Goal: Navigation & Orientation: Find specific page/section

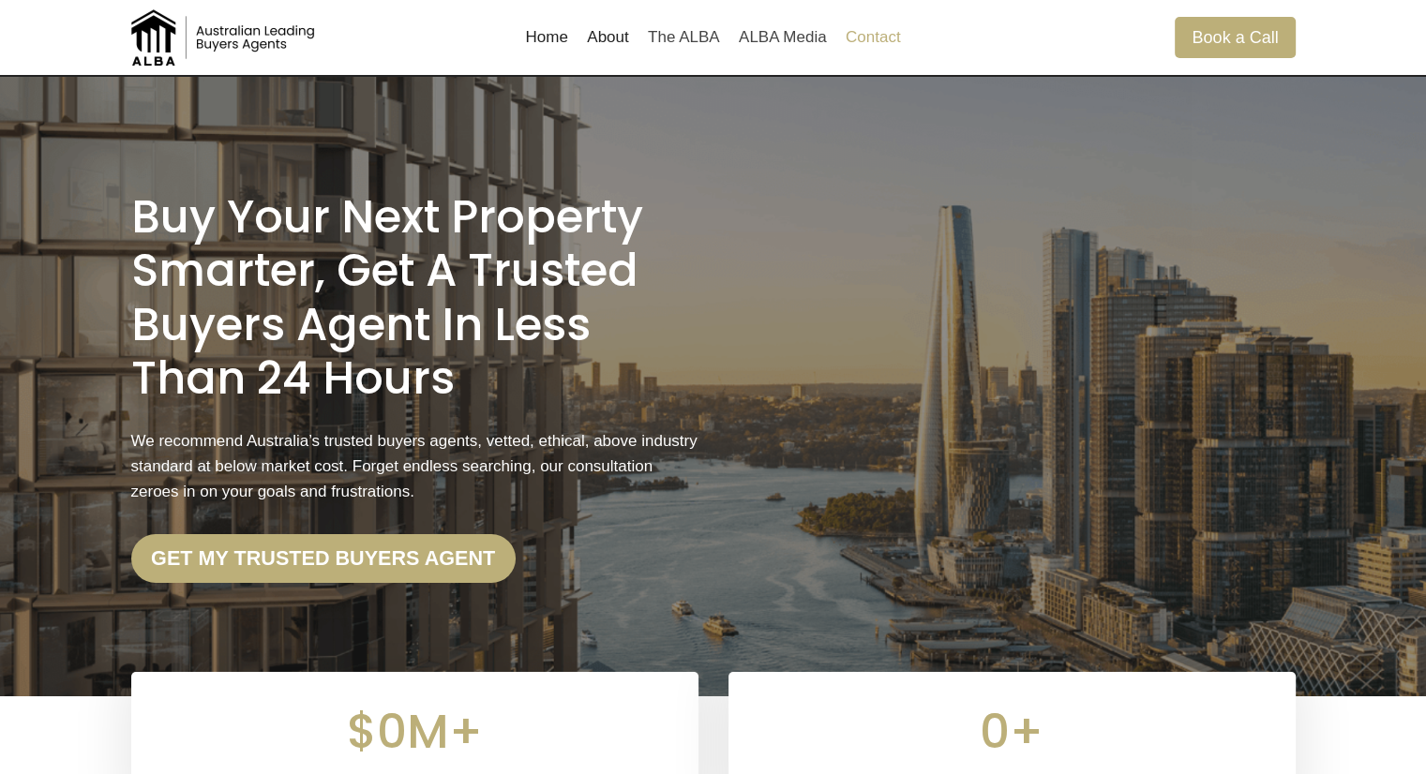
click at [881, 33] on link "Contact" at bounding box center [873, 37] width 74 height 45
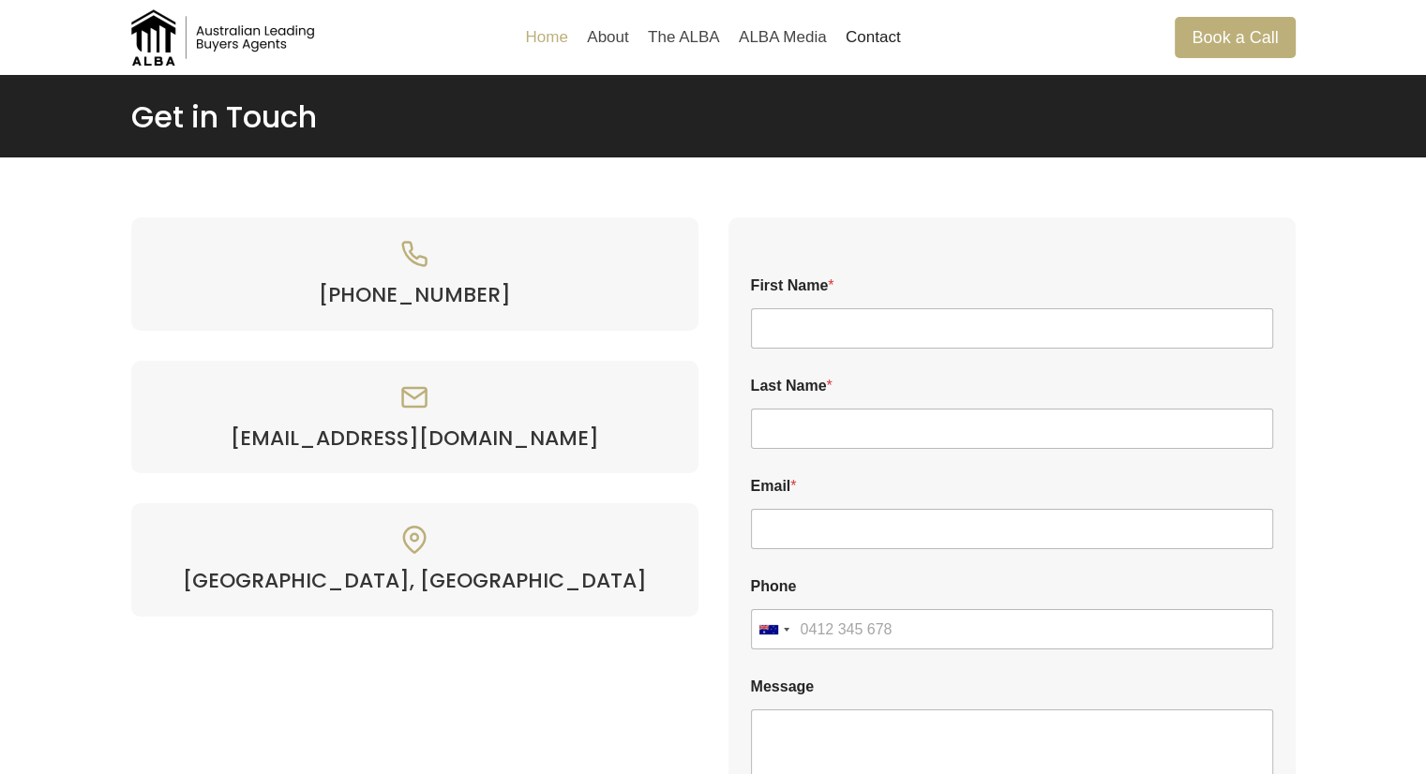
click at [549, 41] on link "Home" at bounding box center [547, 37] width 62 height 45
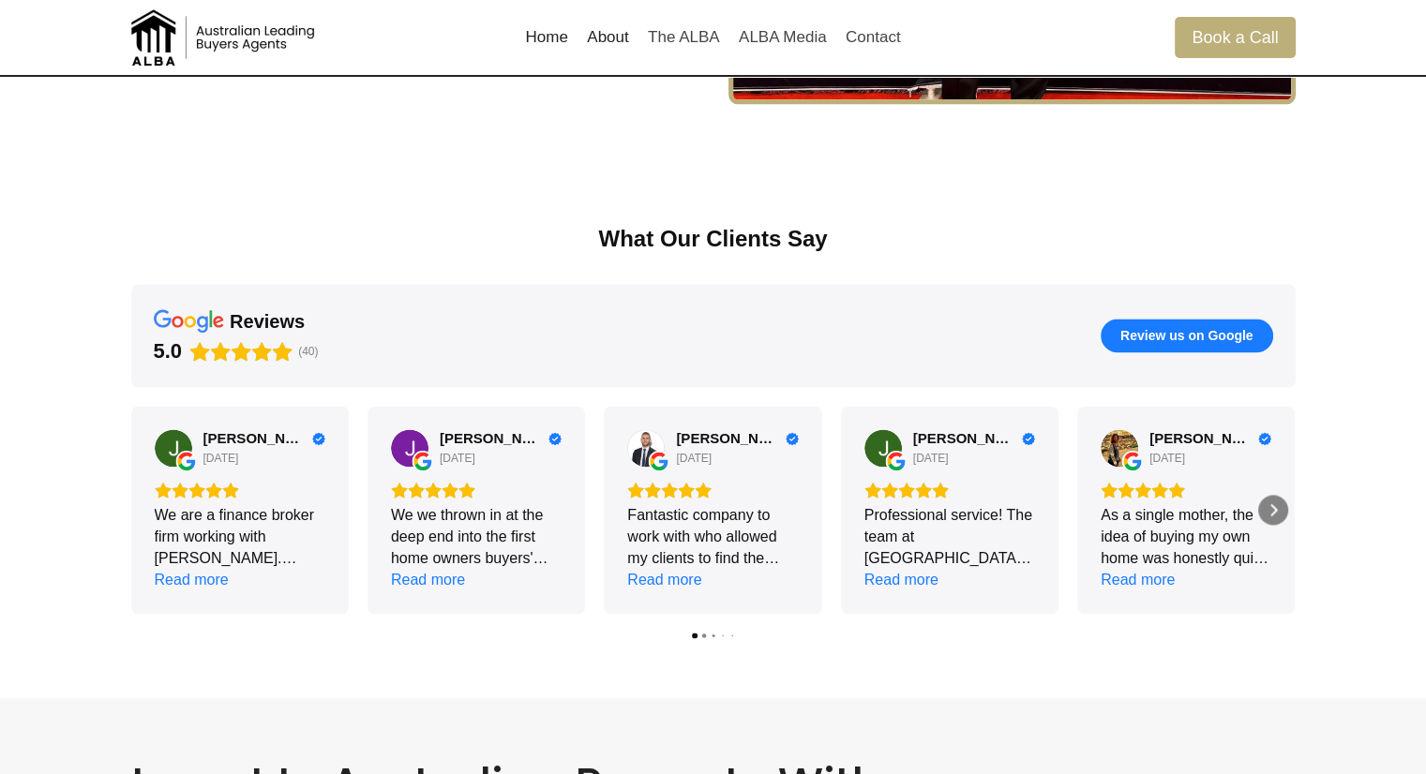
scroll to position [2414, 0]
click at [1278, 516] on icon "Next" at bounding box center [1272, 510] width 15 height 15
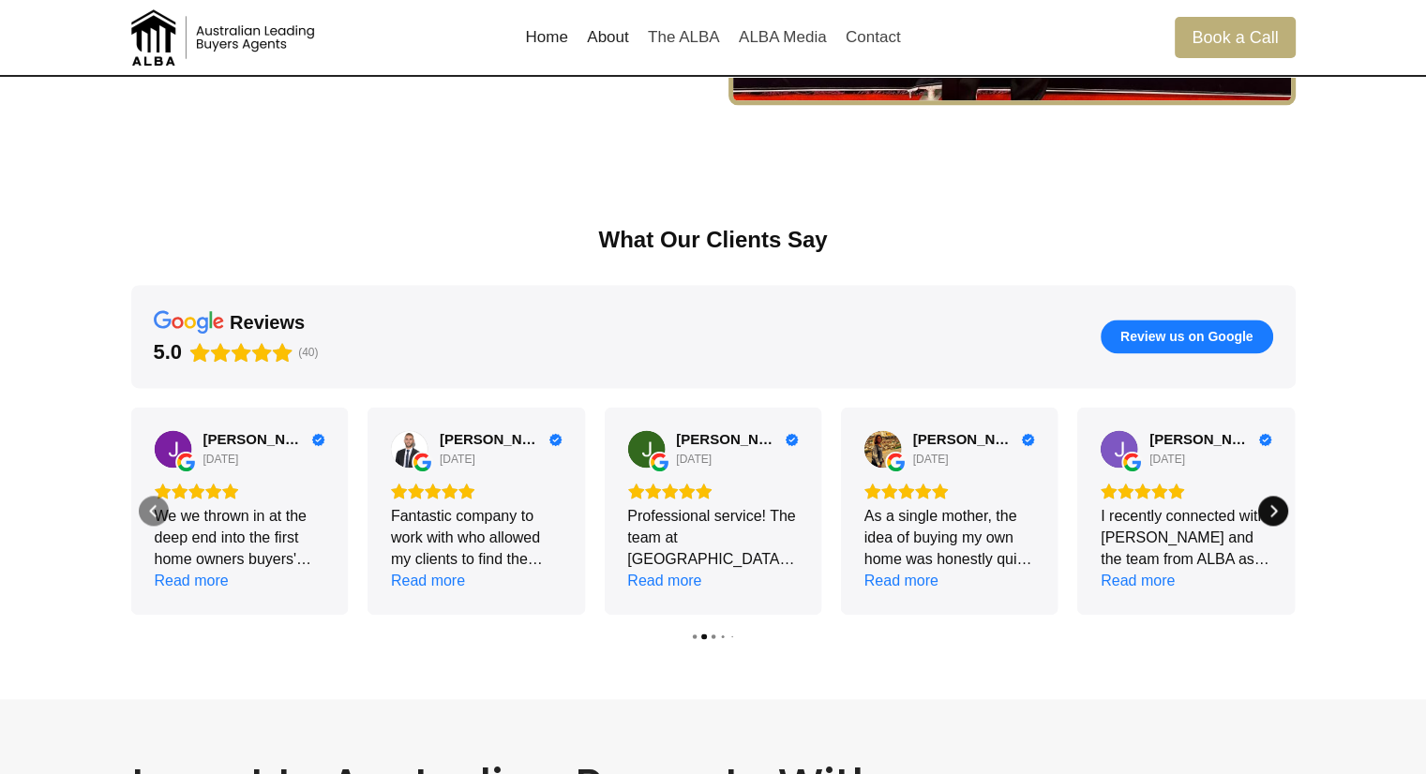
click at [1278, 516] on icon "Next" at bounding box center [1272, 510] width 15 height 15
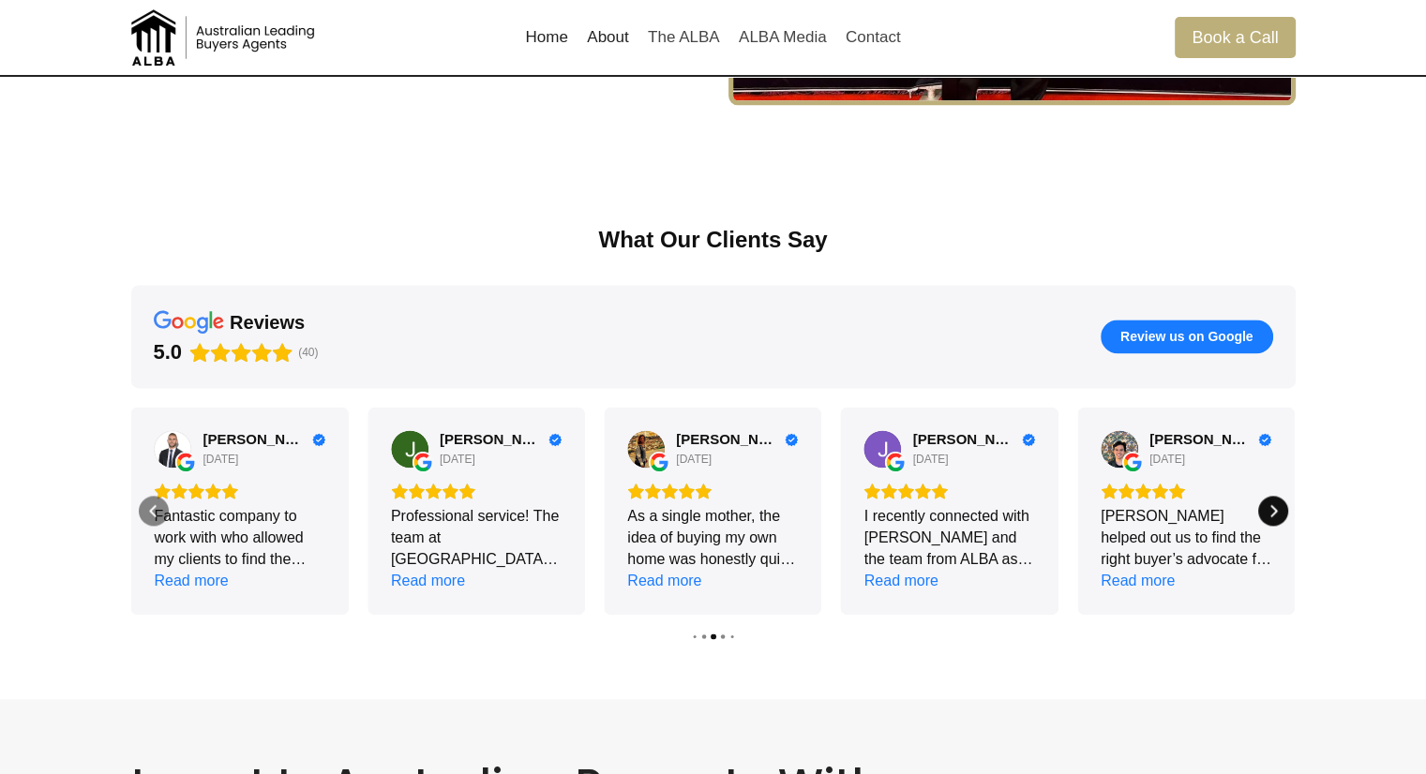
click at [1278, 516] on icon "Next" at bounding box center [1272, 510] width 15 height 15
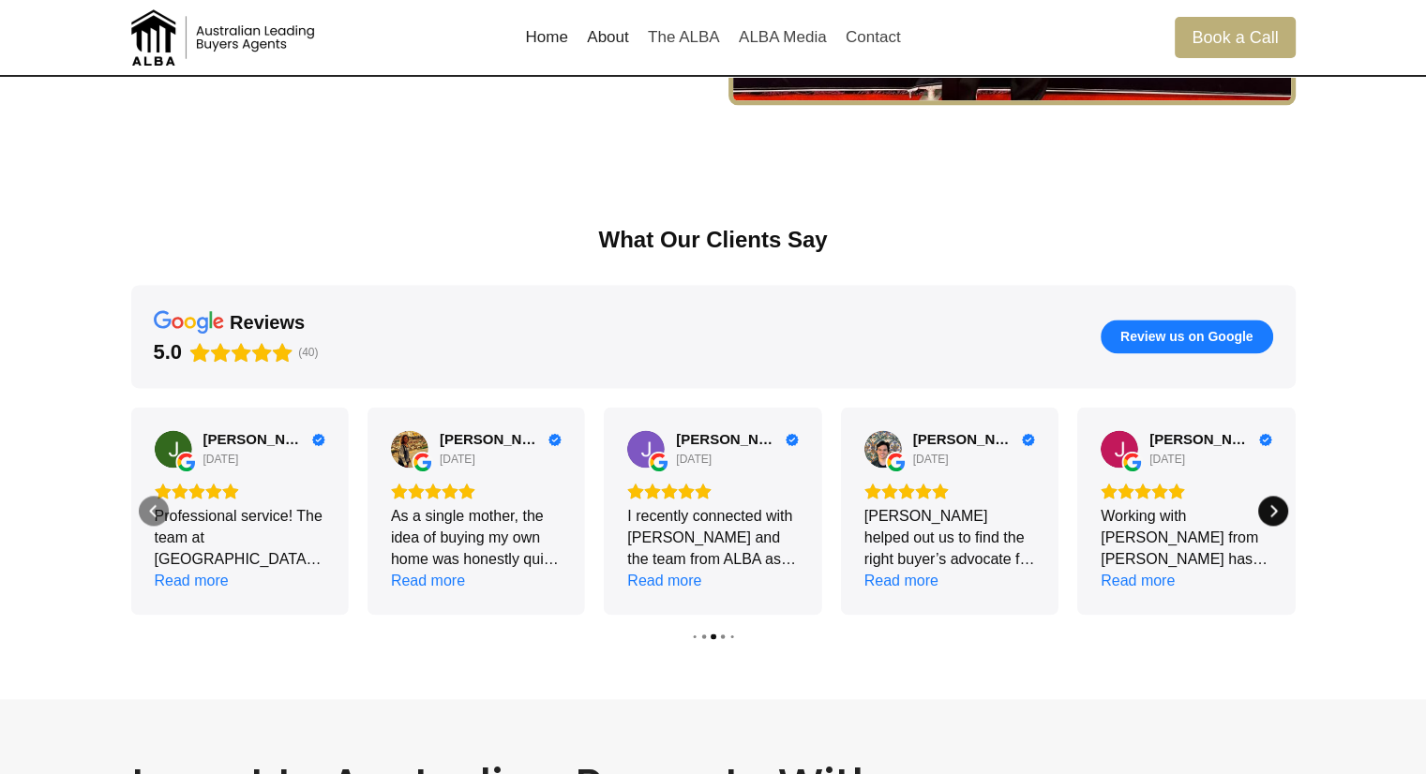
click at [1278, 516] on icon "Next" at bounding box center [1272, 510] width 15 height 15
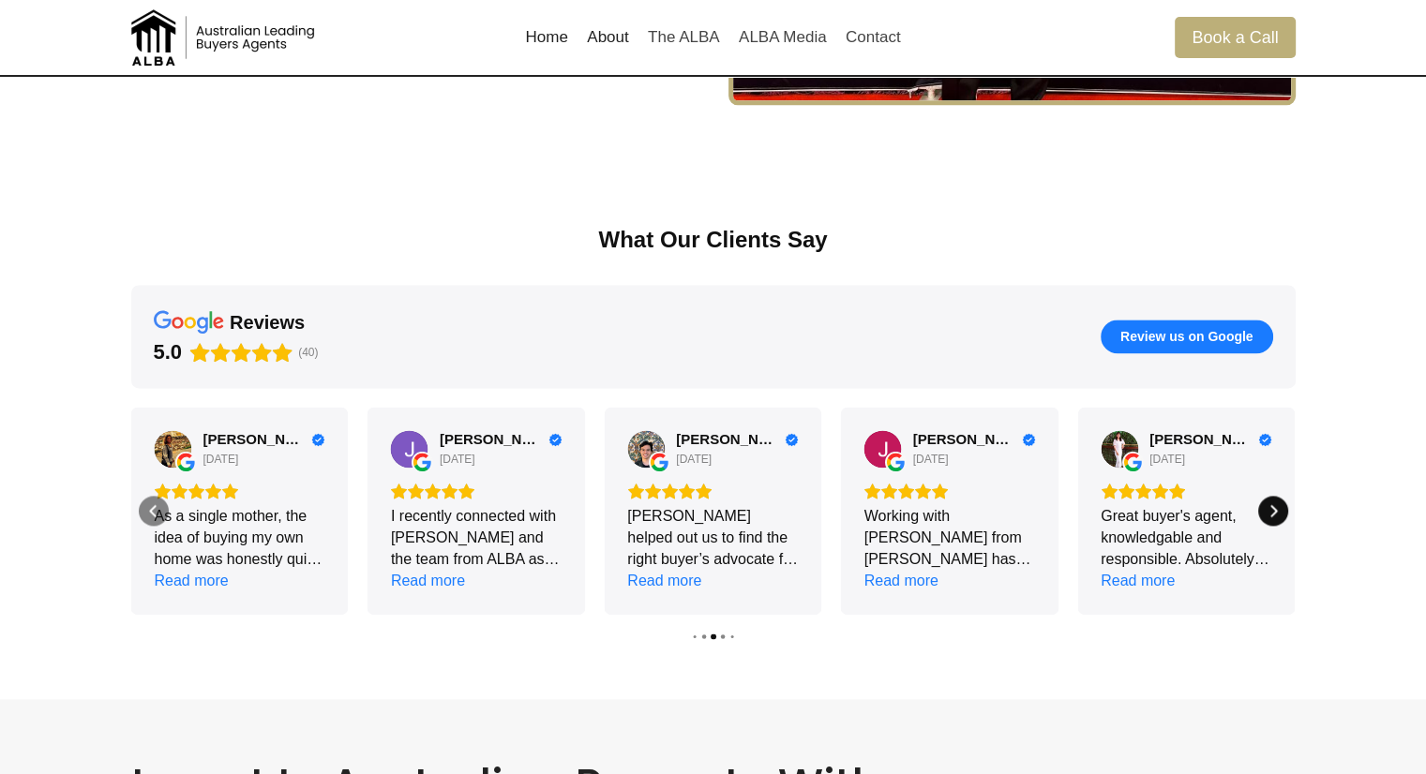
click at [1278, 516] on icon "Next" at bounding box center [1272, 510] width 15 height 15
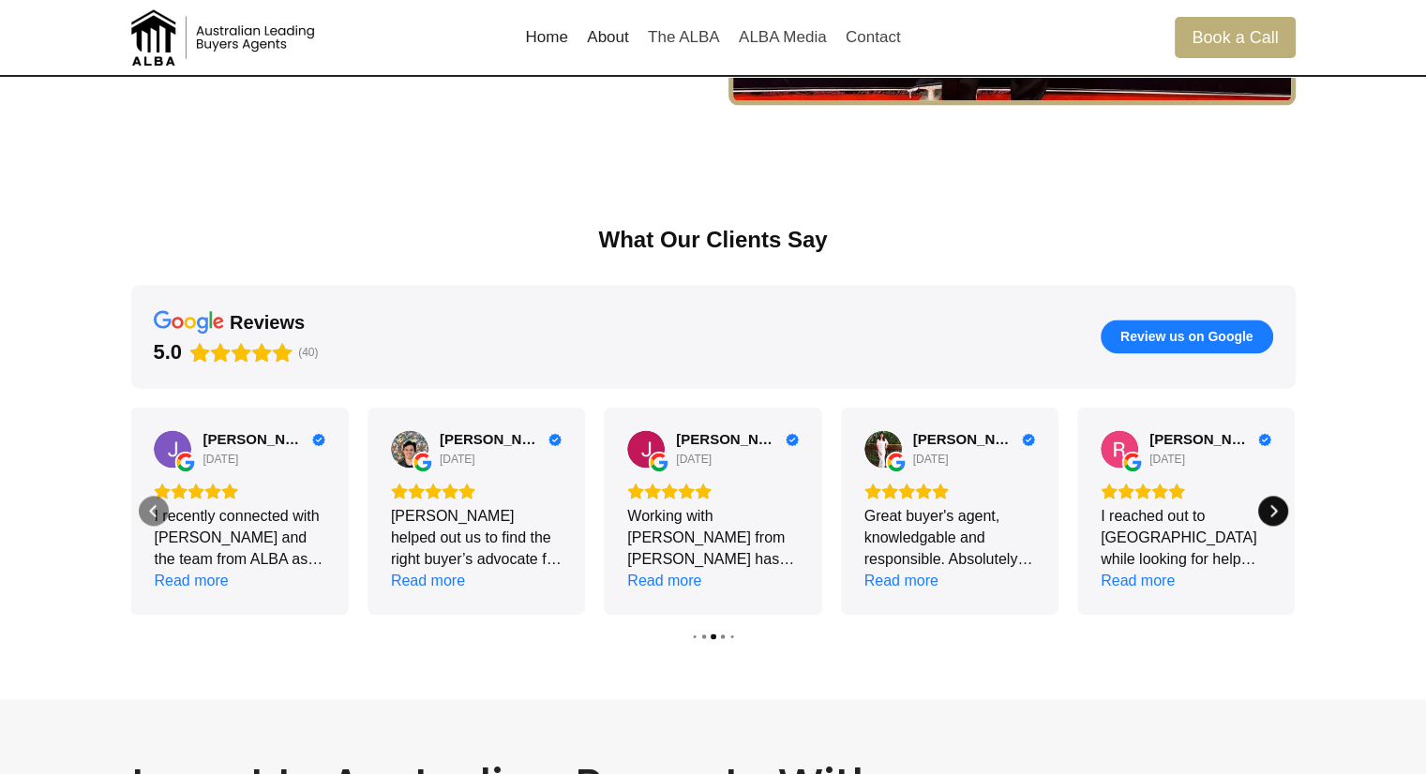
click at [1278, 516] on icon "Next" at bounding box center [1272, 510] width 15 height 15
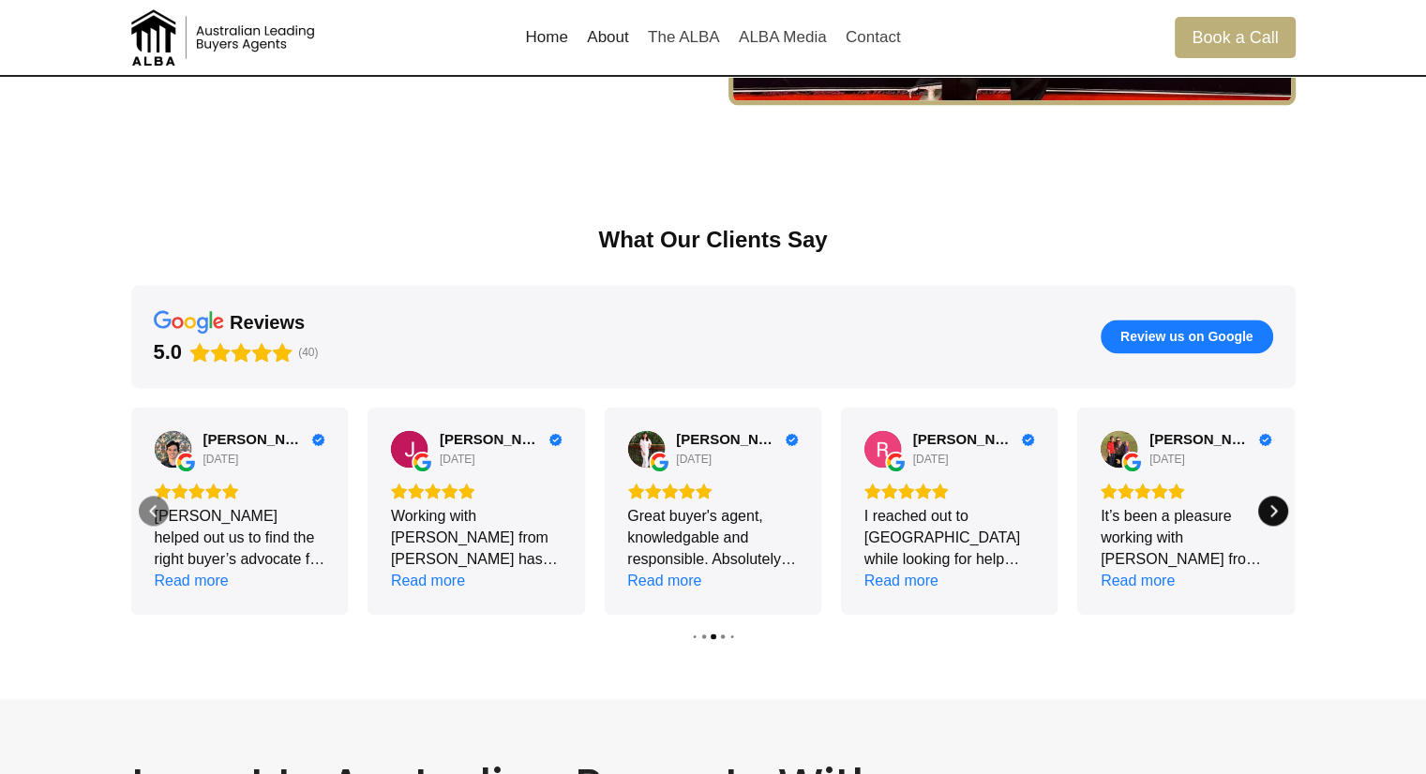
click at [1278, 516] on icon "Next" at bounding box center [1272, 510] width 15 height 15
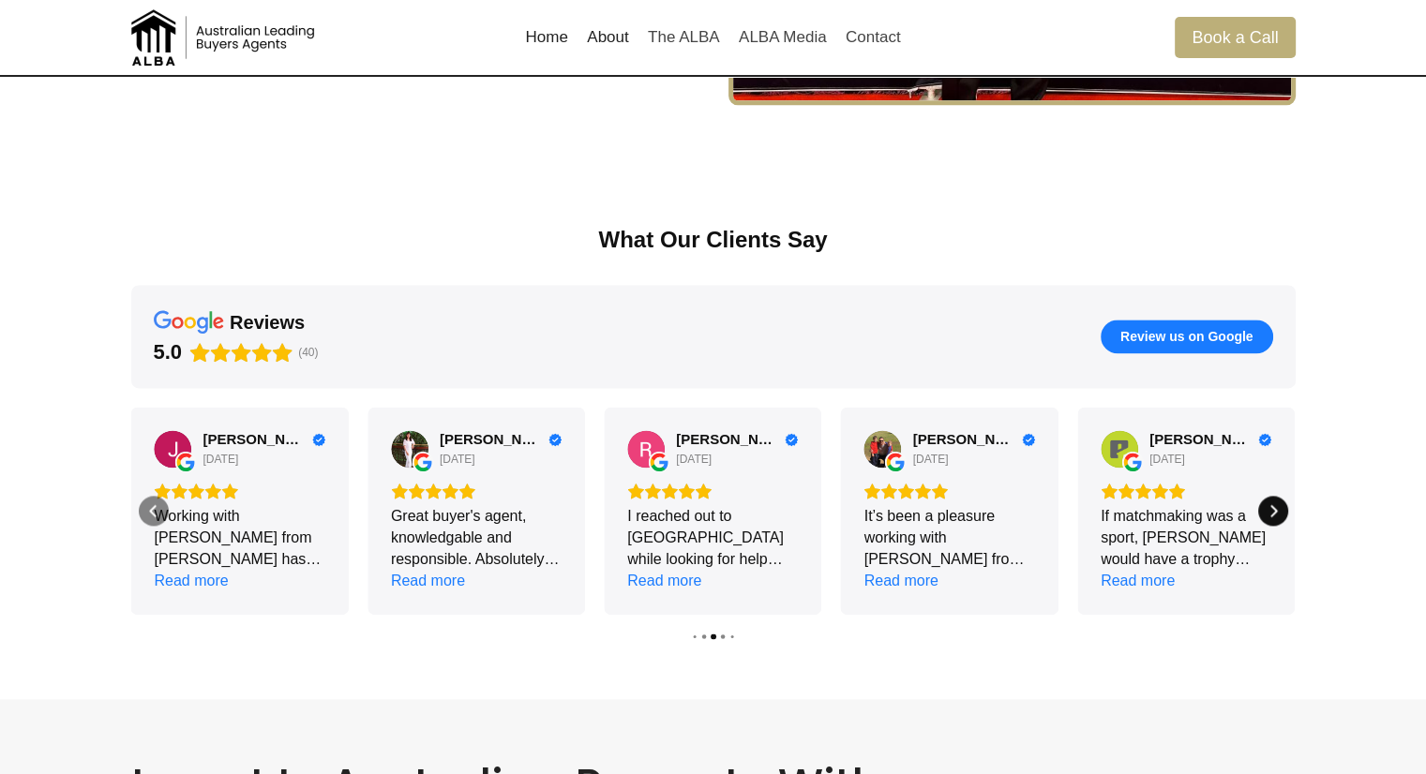
click at [1278, 516] on icon "Next" at bounding box center [1272, 510] width 15 height 15
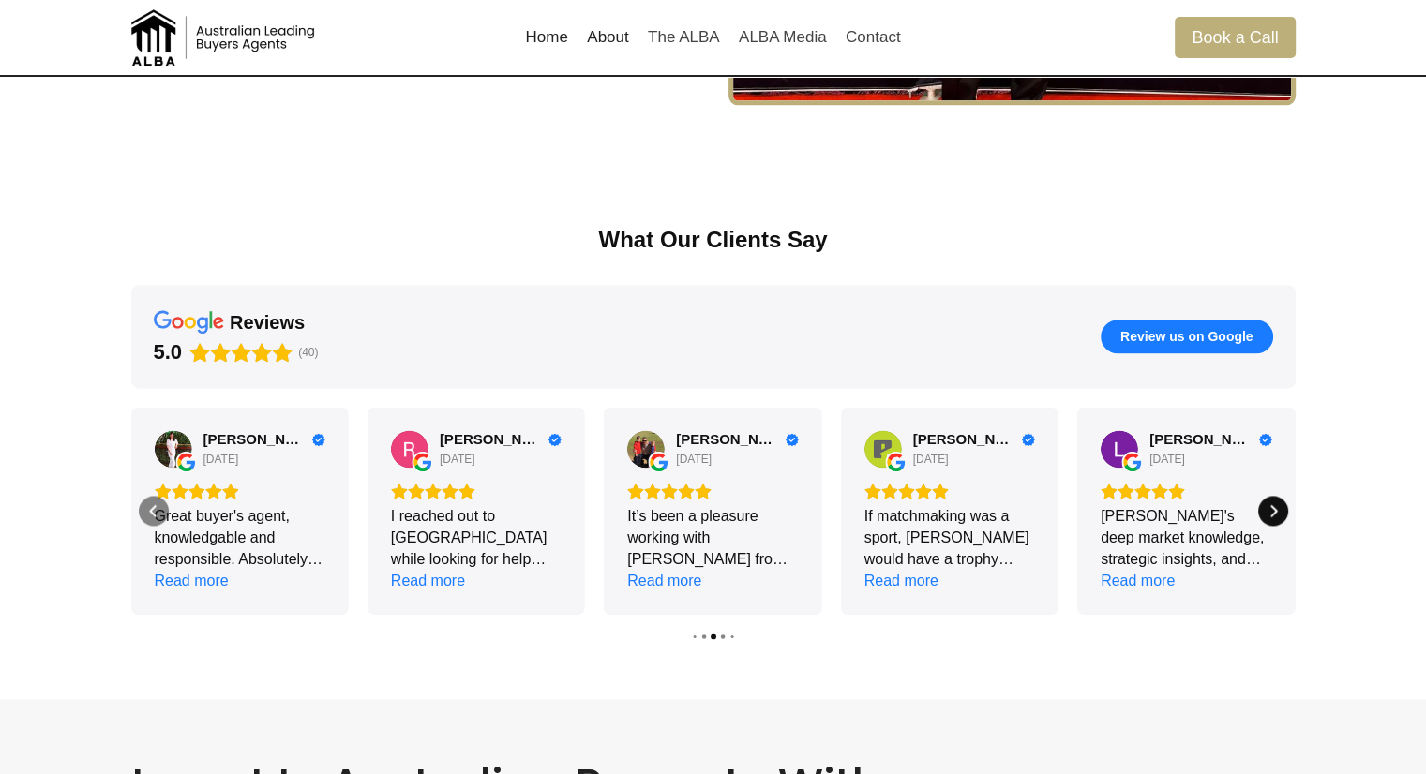
click at [1278, 516] on icon "Next" at bounding box center [1272, 510] width 15 height 15
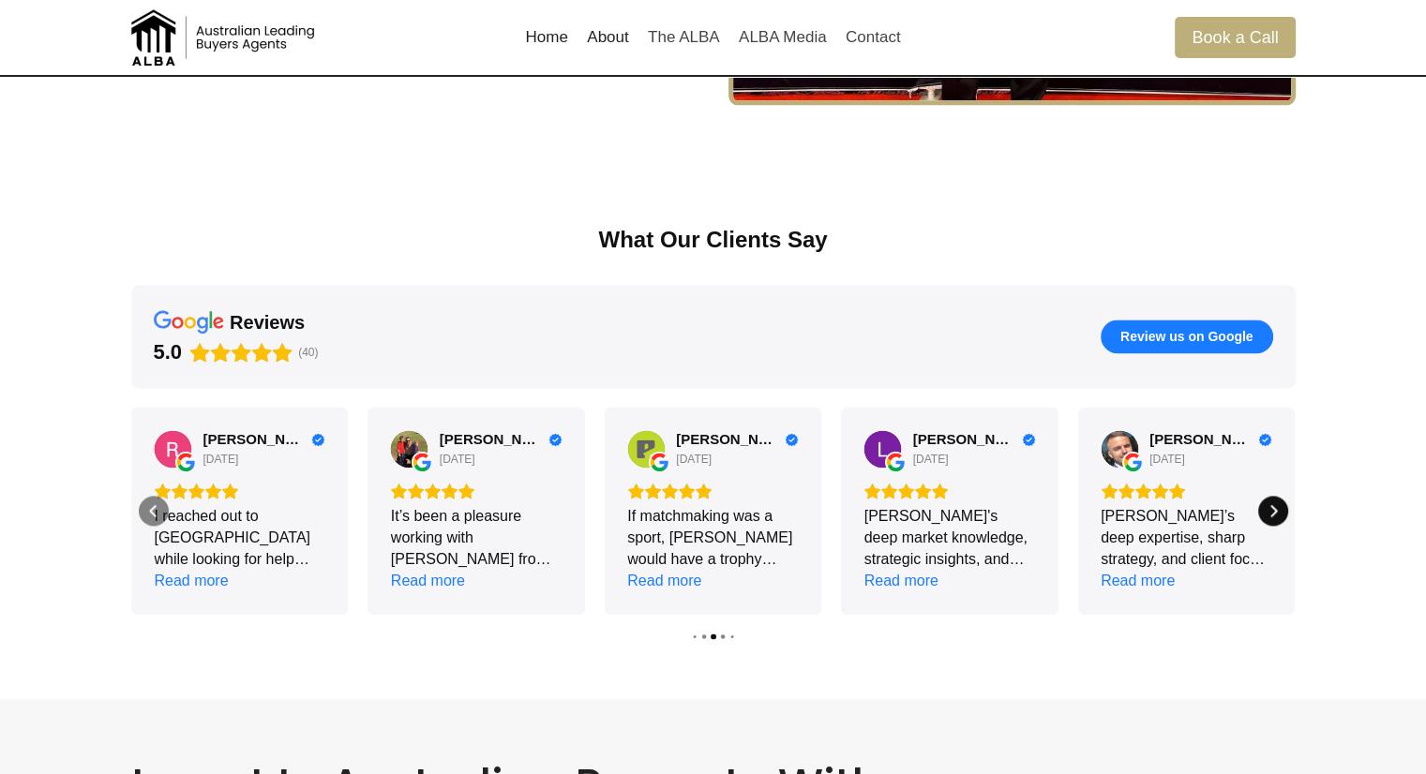
click at [1278, 516] on icon "Next" at bounding box center [1272, 510] width 15 height 15
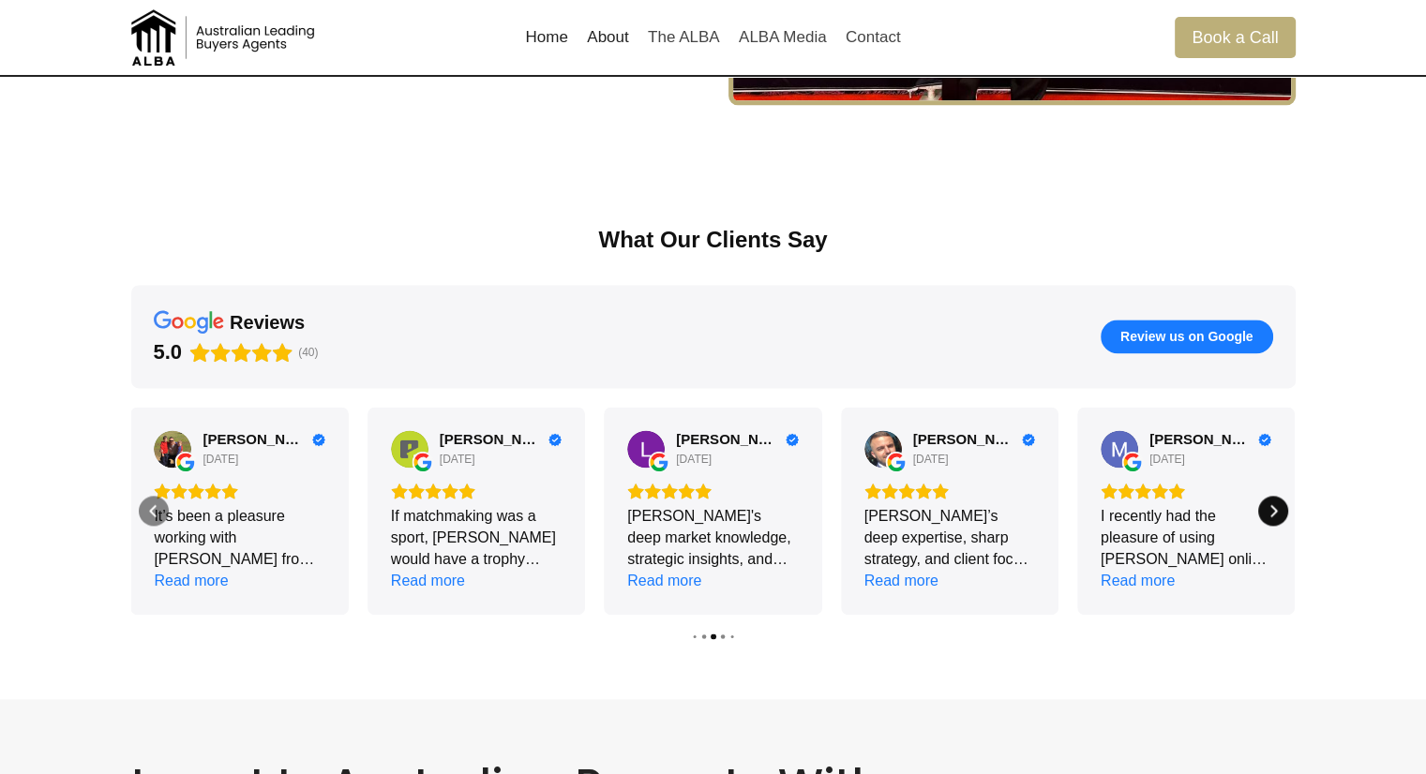
click at [1278, 516] on icon "Next" at bounding box center [1272, 510] width 15 height 15
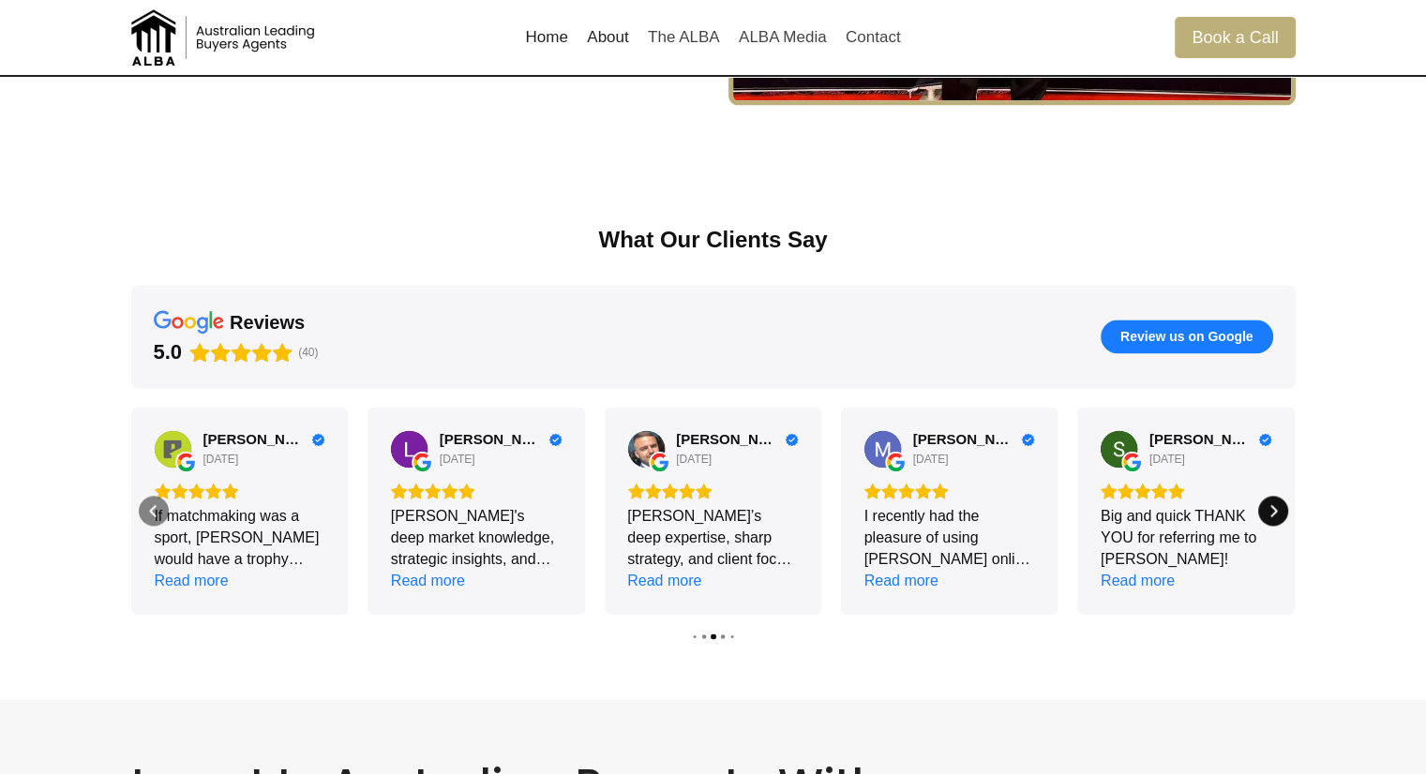
click at [1278, 516] on icon "Next" at bounding box center [1272, 510] width 15 height 15
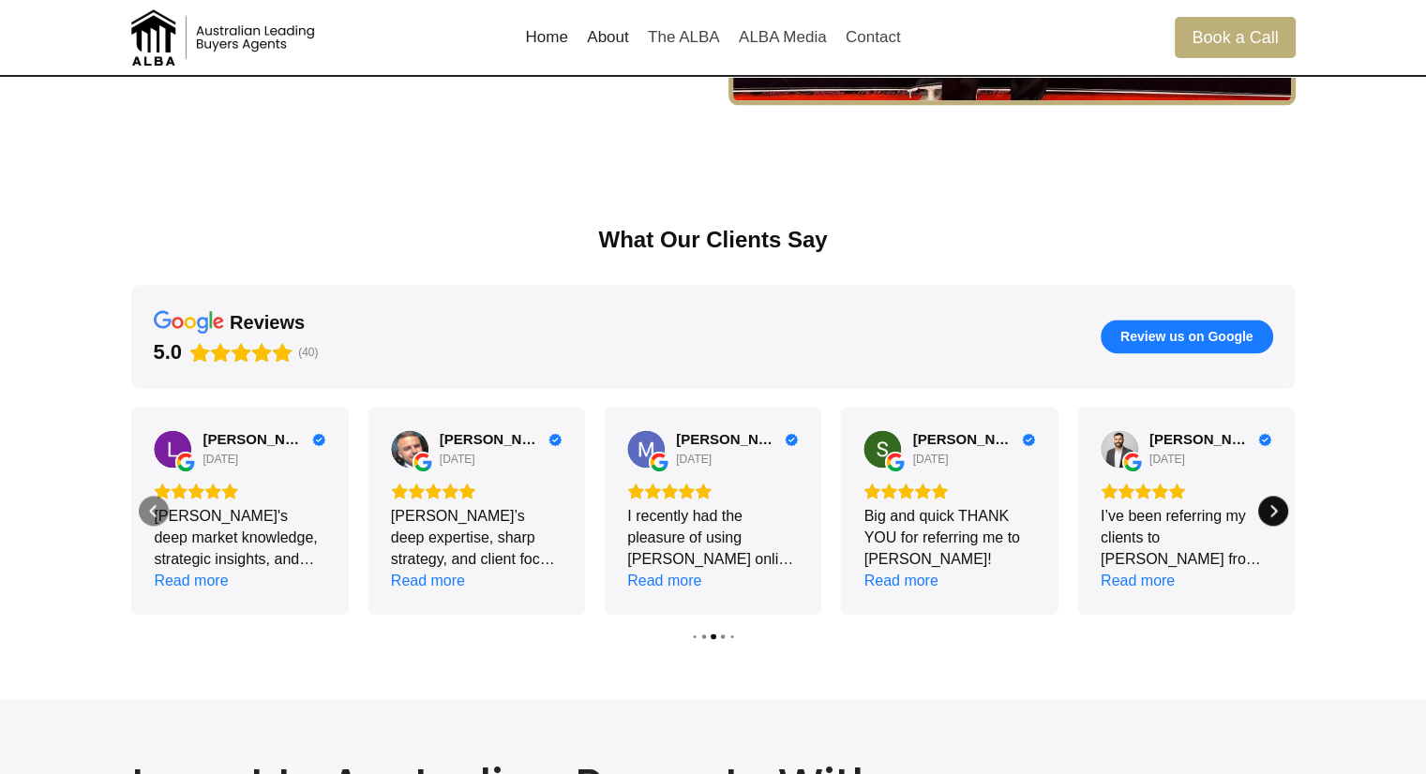
click at [1278, 516] on icon "Next" at bounding box center [1272, 510] width 15 height 15
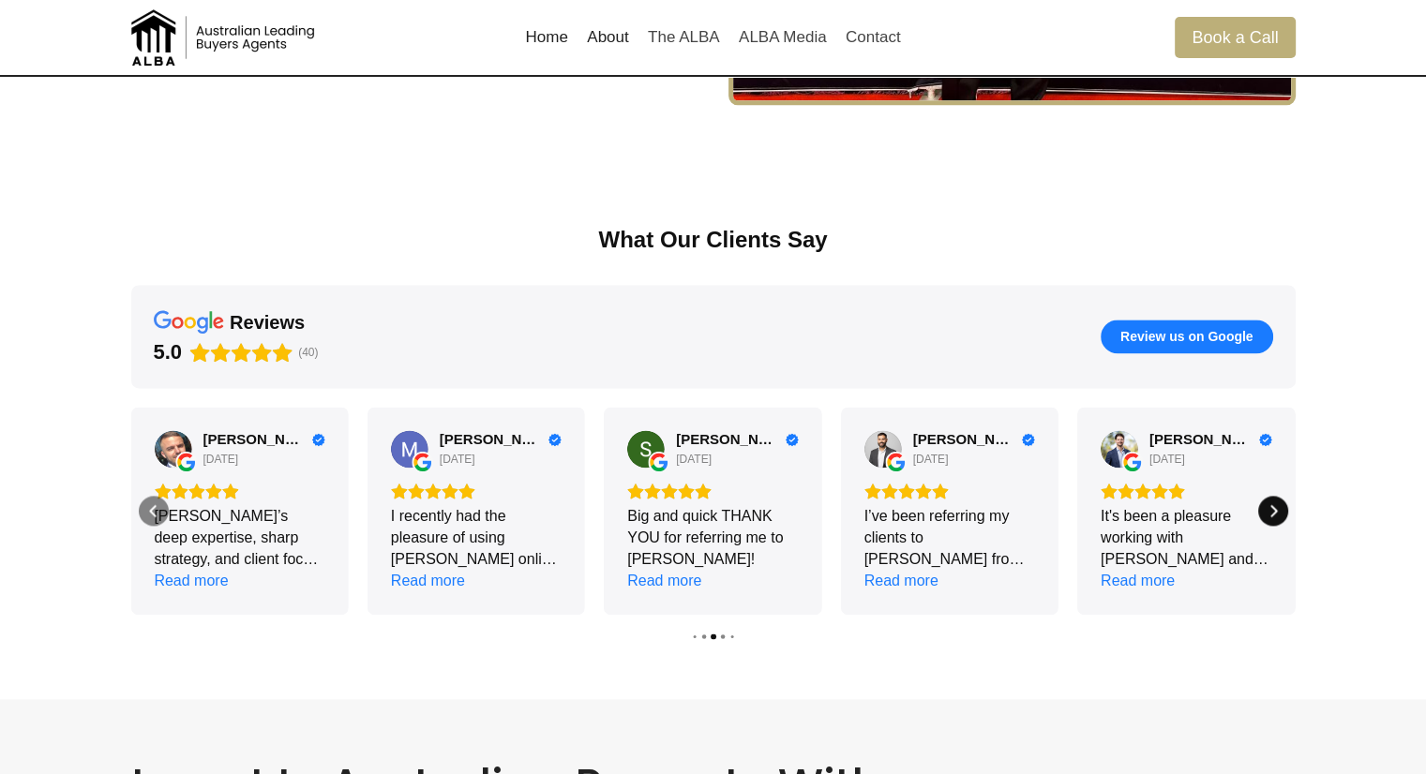
click at [1278, 516] on icon "Next" at bounding box center [1272, 510] width 15 height 15
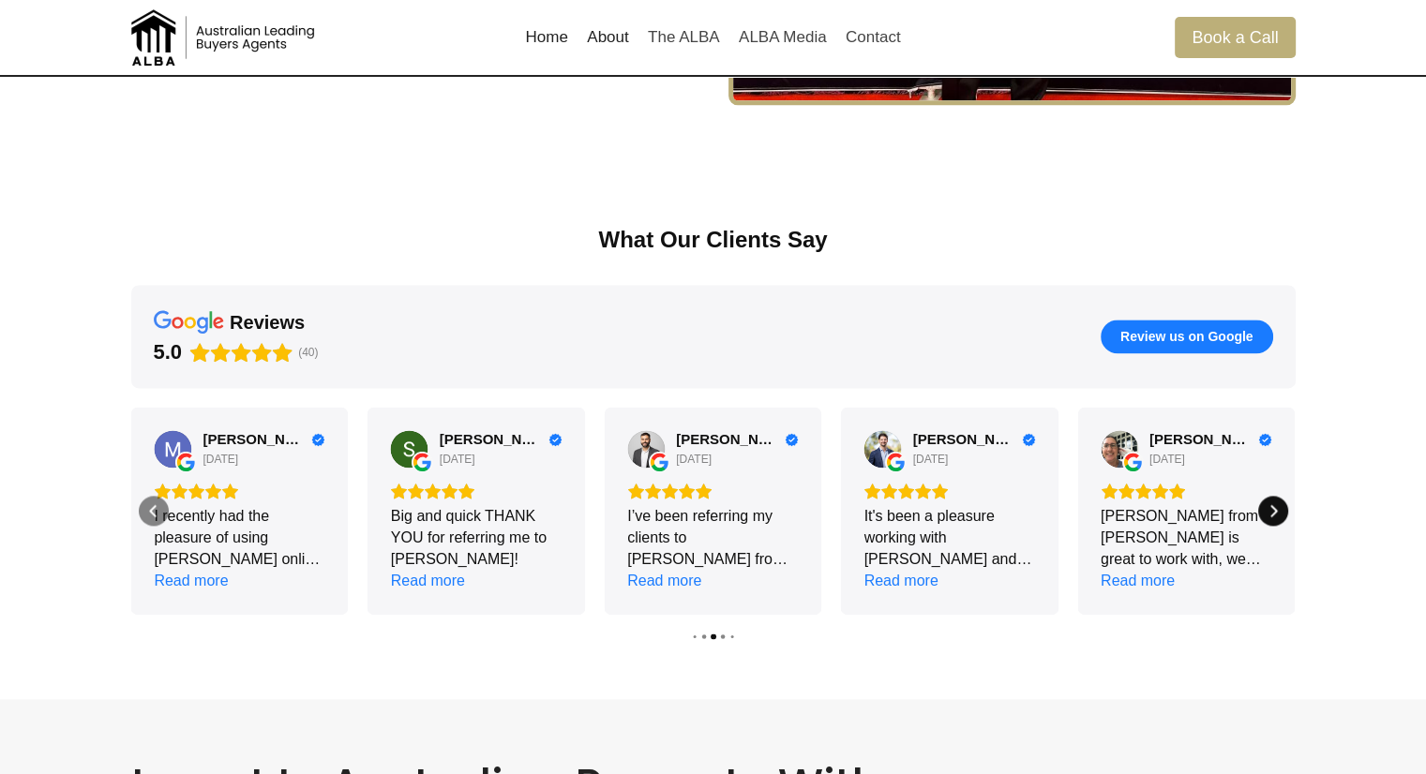
click at [1278, 516] on icon "Next" at bounding box center [1272, 510] width 15 height 15
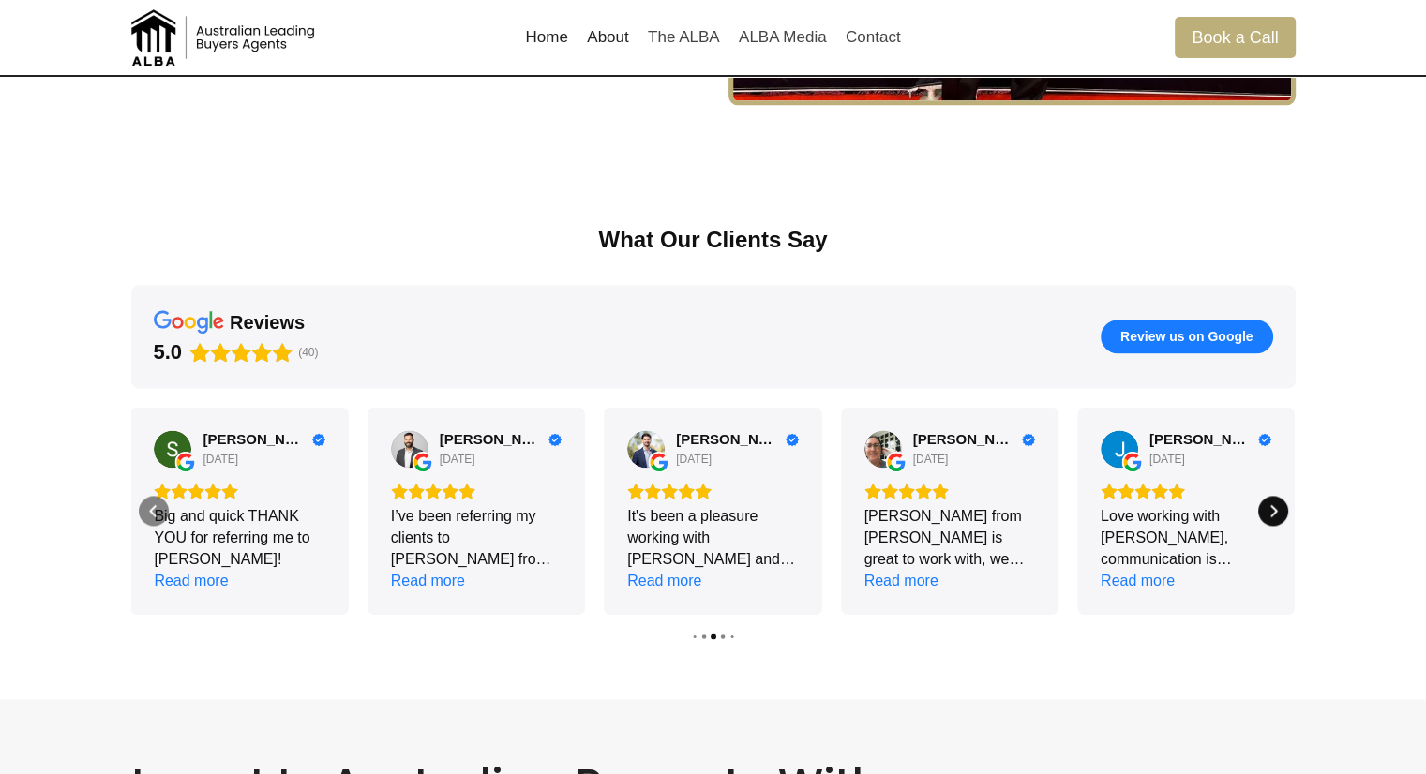
click at [1278, 516] on icon "Next" at bounding box center [1272, 510] width 15 height 15
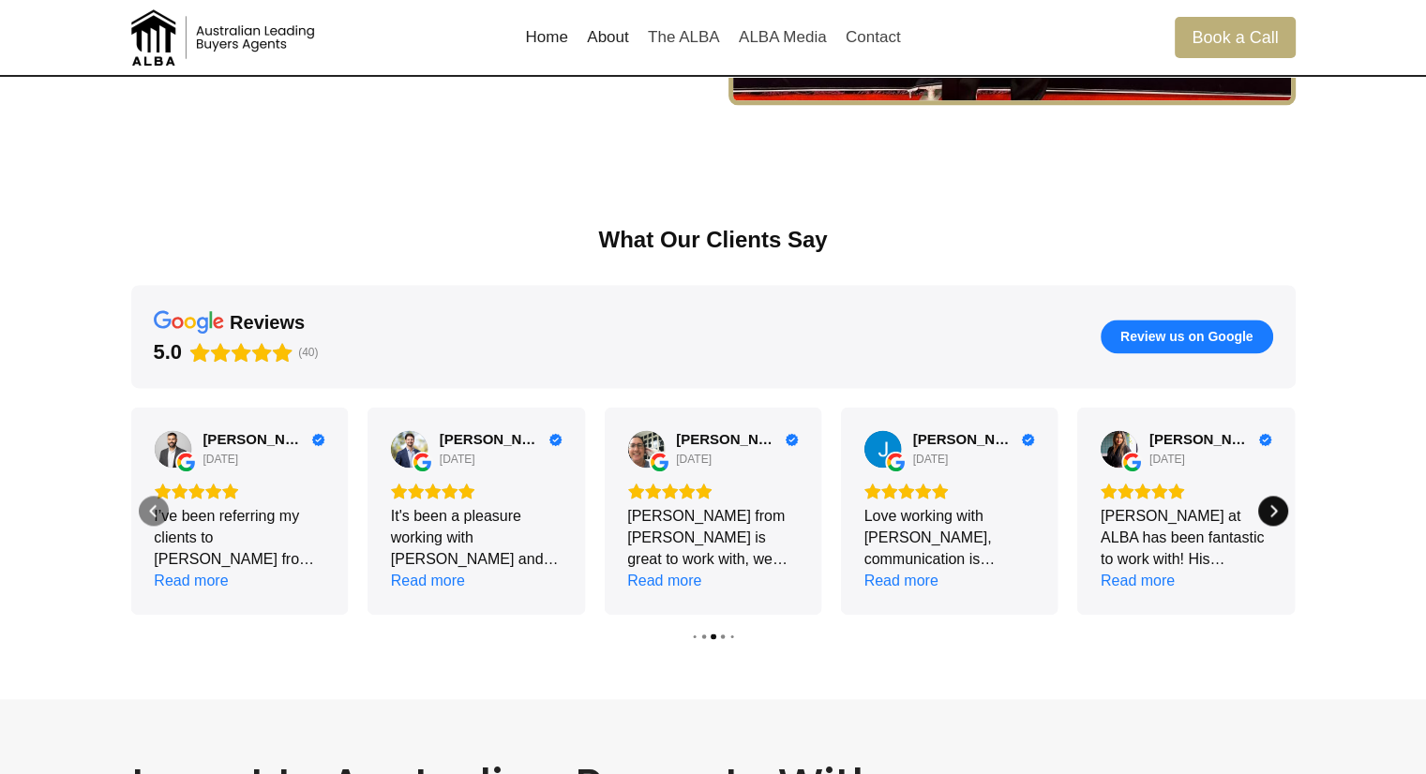
click at [1278, 516] on icon "Next" at bounding box center [1272, 510] width 15 height 15
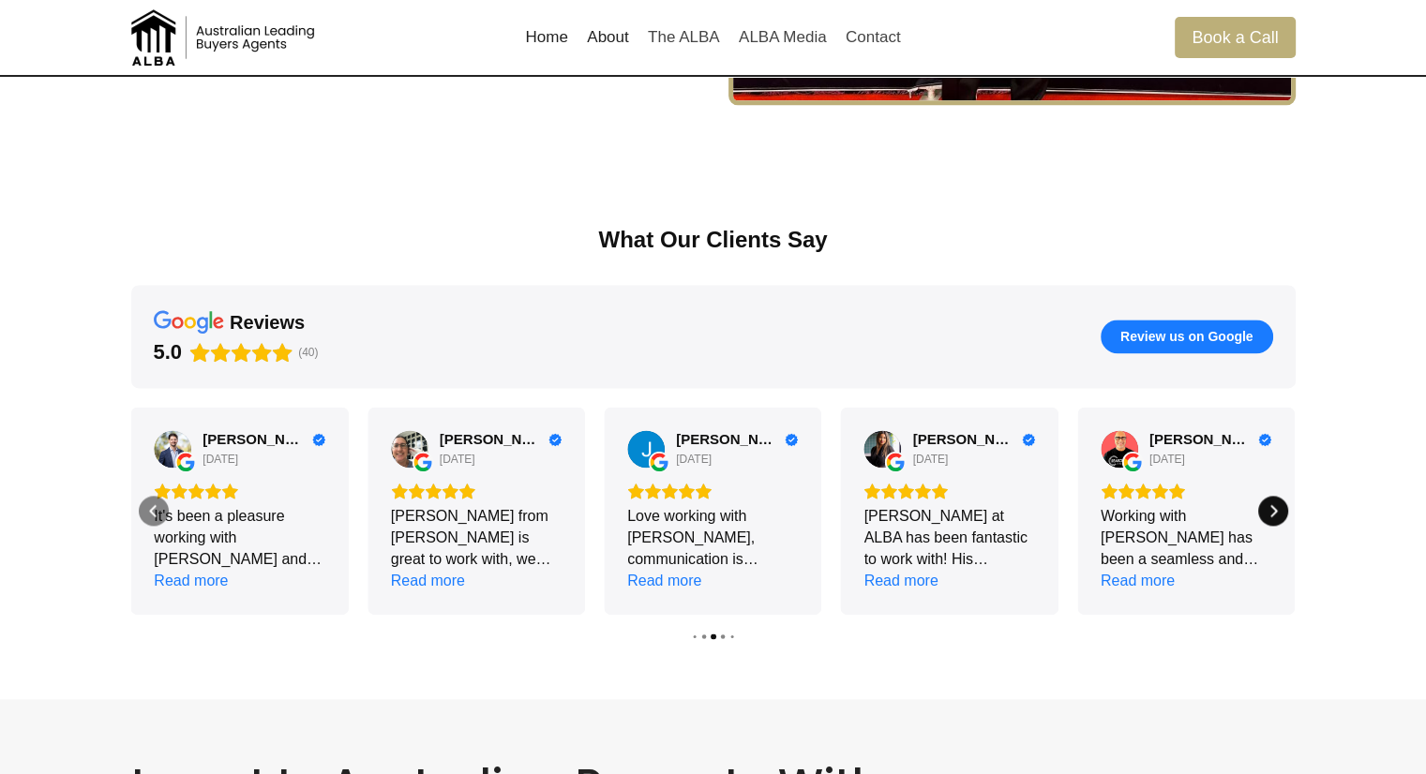
click at [1278, 516] on icon "Next" at bounding box center [1272, 510] width 15 height 15
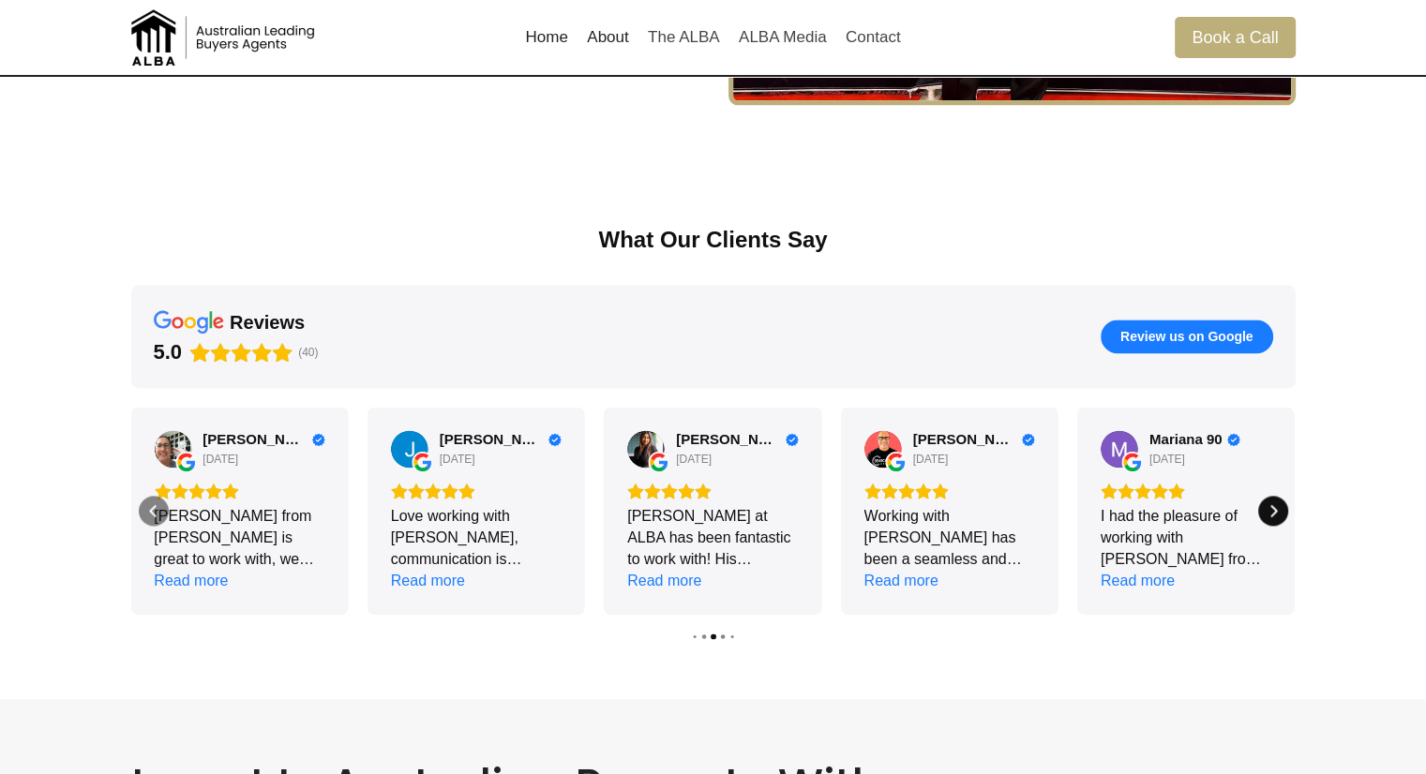
click at [1278, 516] on icon "Next" at bounding box center [1272, 510] width 15 height 15
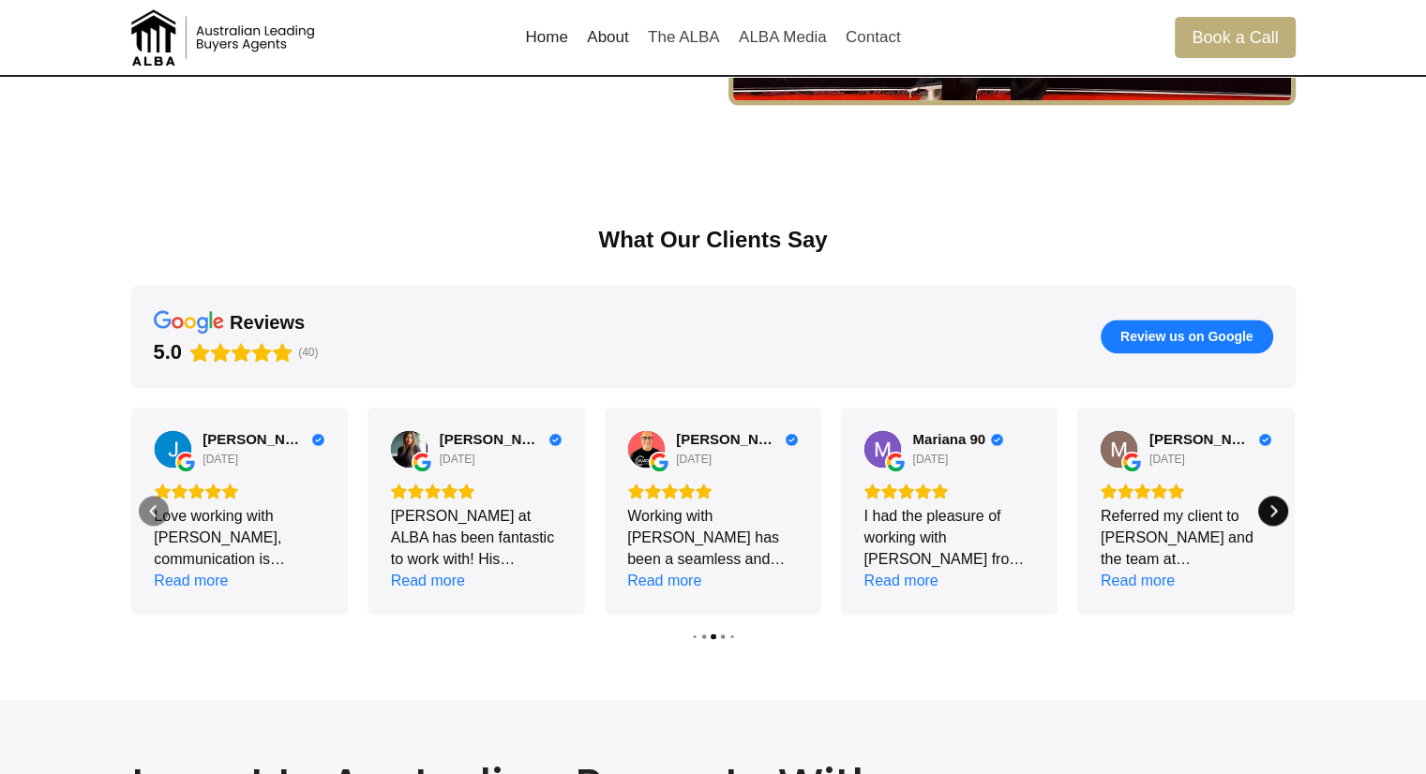
click at [1278, 516] on icon "Next" at bounding box center [1272, 510] width 15 height 15
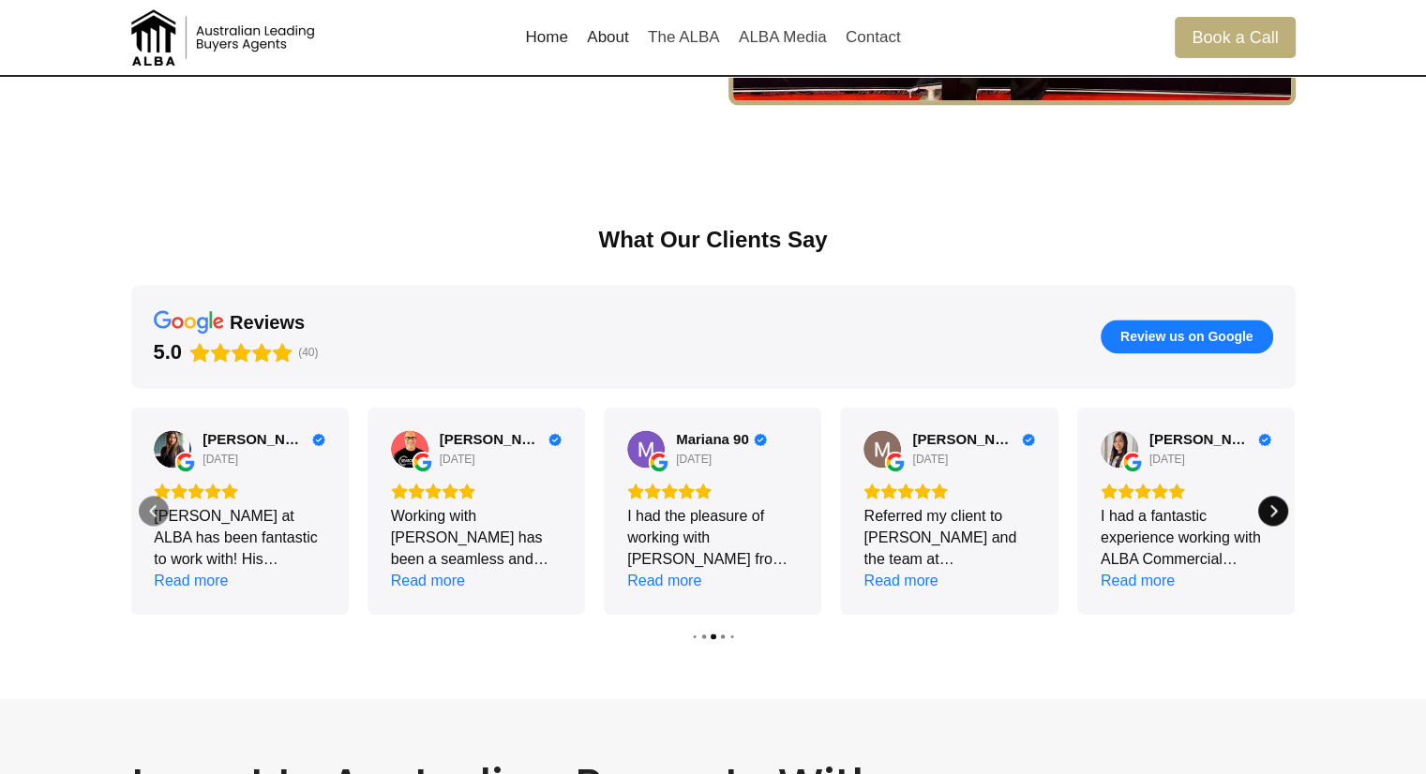
click at [1278, 516] on icon "Next" at bounding box center [1272, 510] width 15 height 15
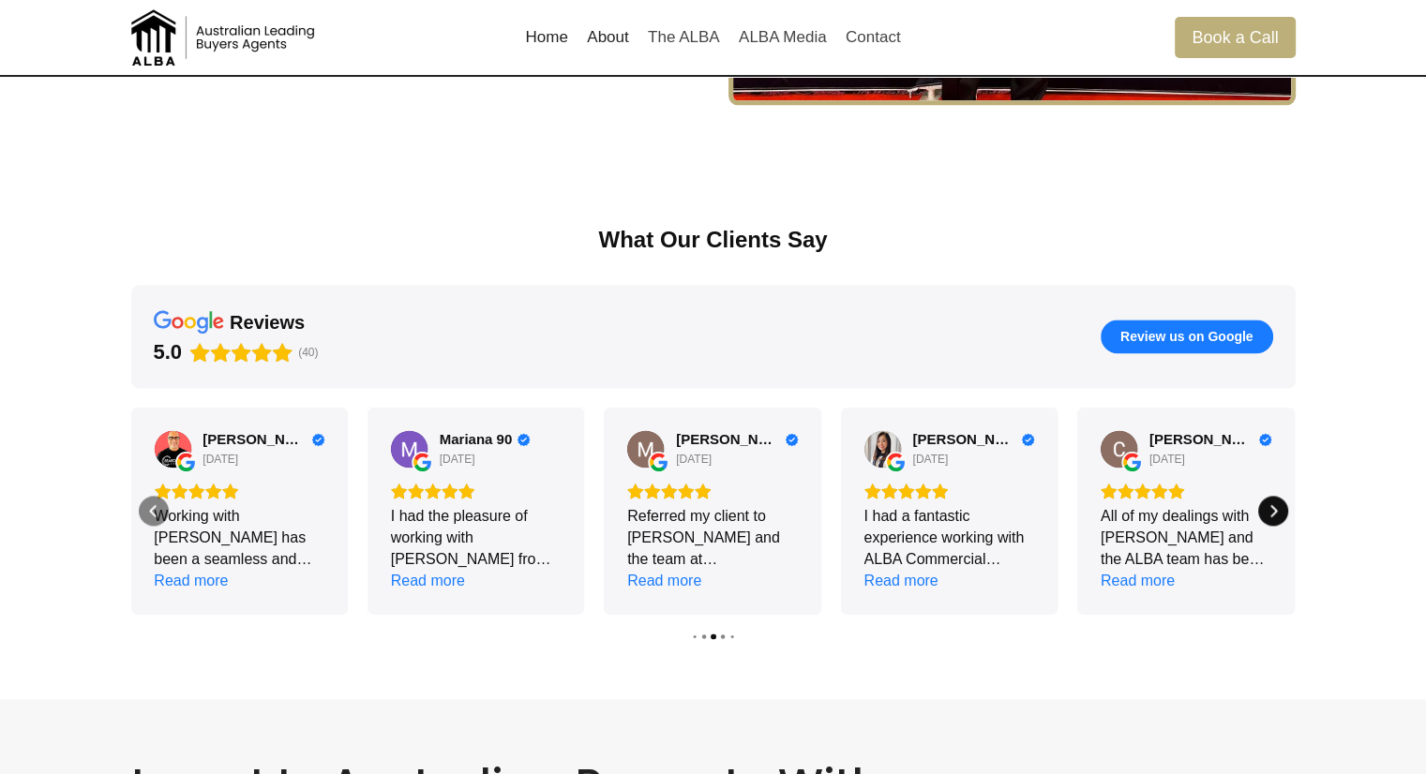
click at [1278, 516] on icon "Next" at bounding box center [1272, 510] width 15 height 15
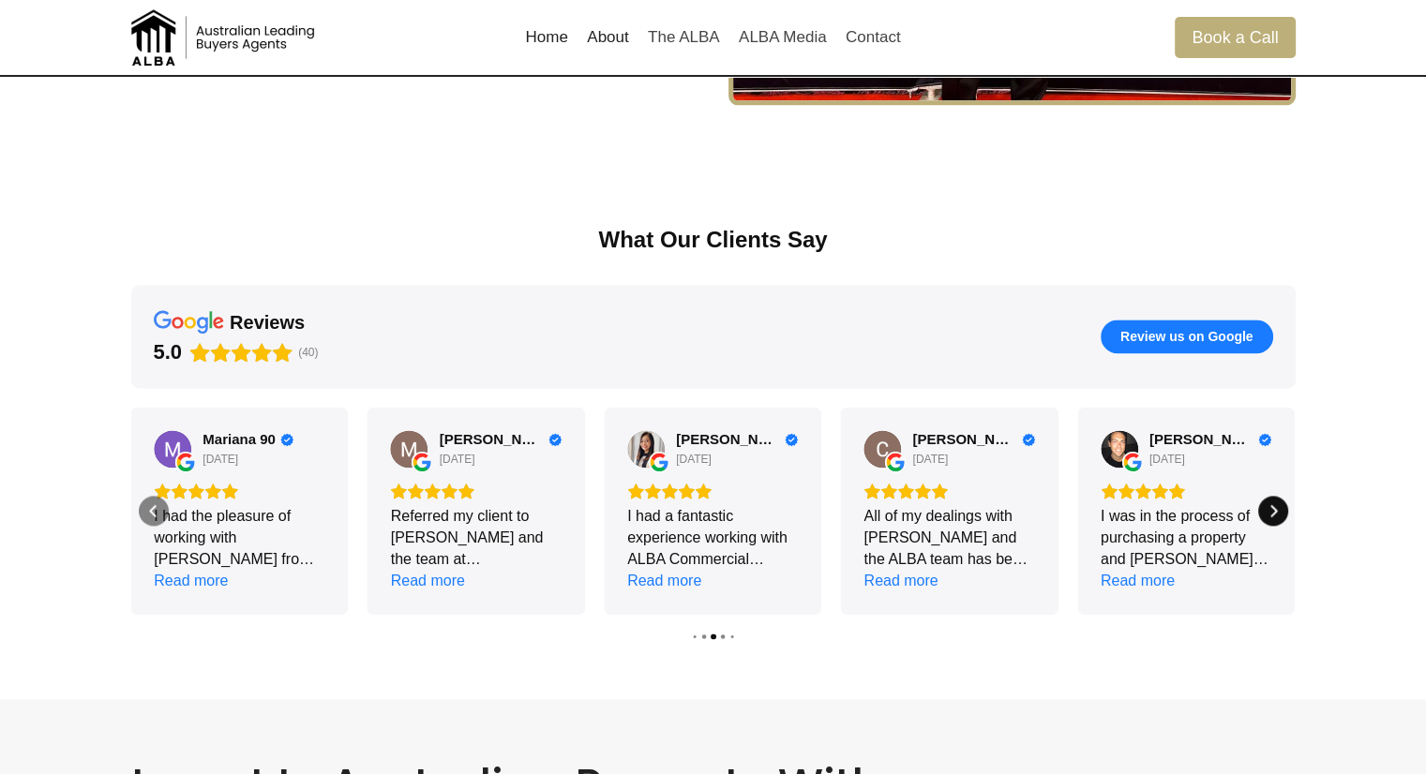
click at [1278, 516] on icon "Next" at bounding box center [1272, 510] width 15 height 15
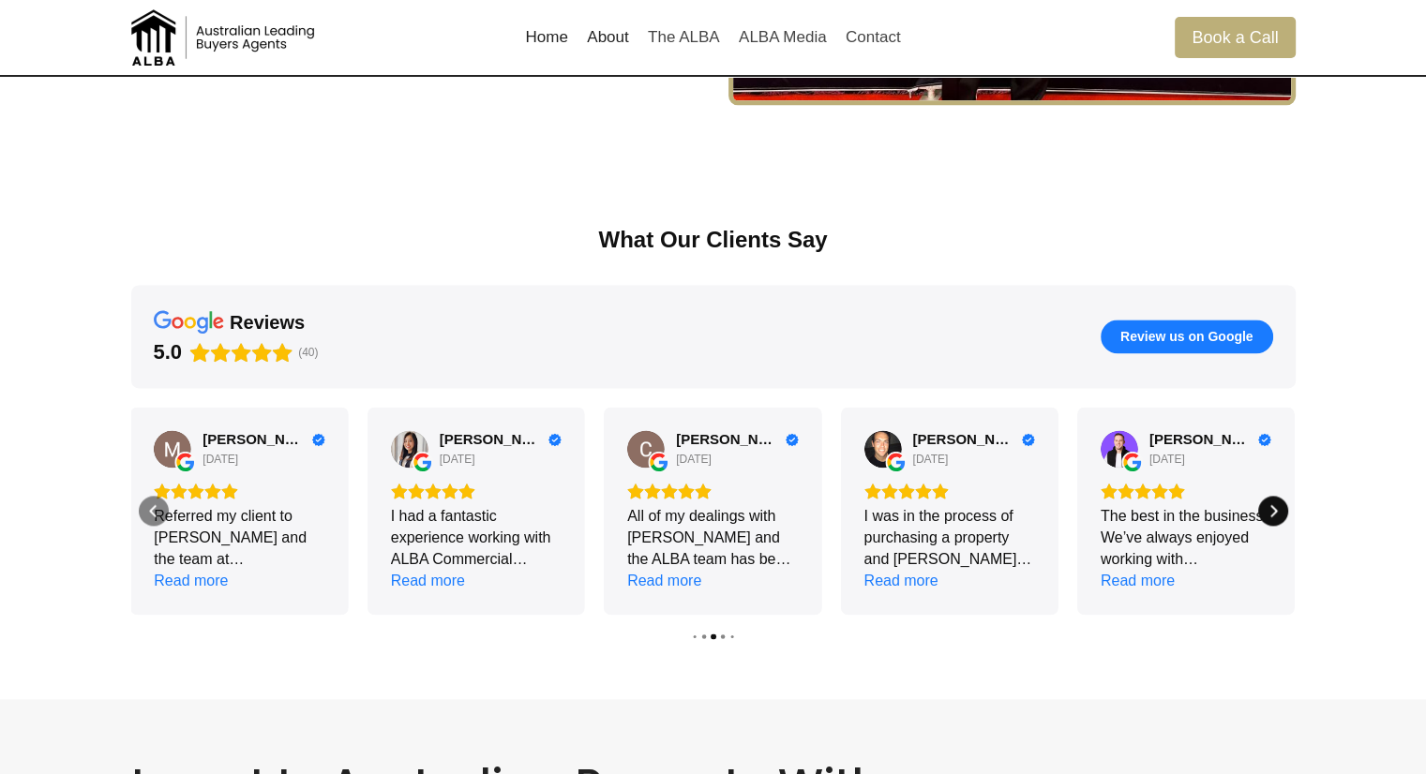
click at [1278, 516] on icon "Next" at bounding box center [1272, 510] width 15 height 15
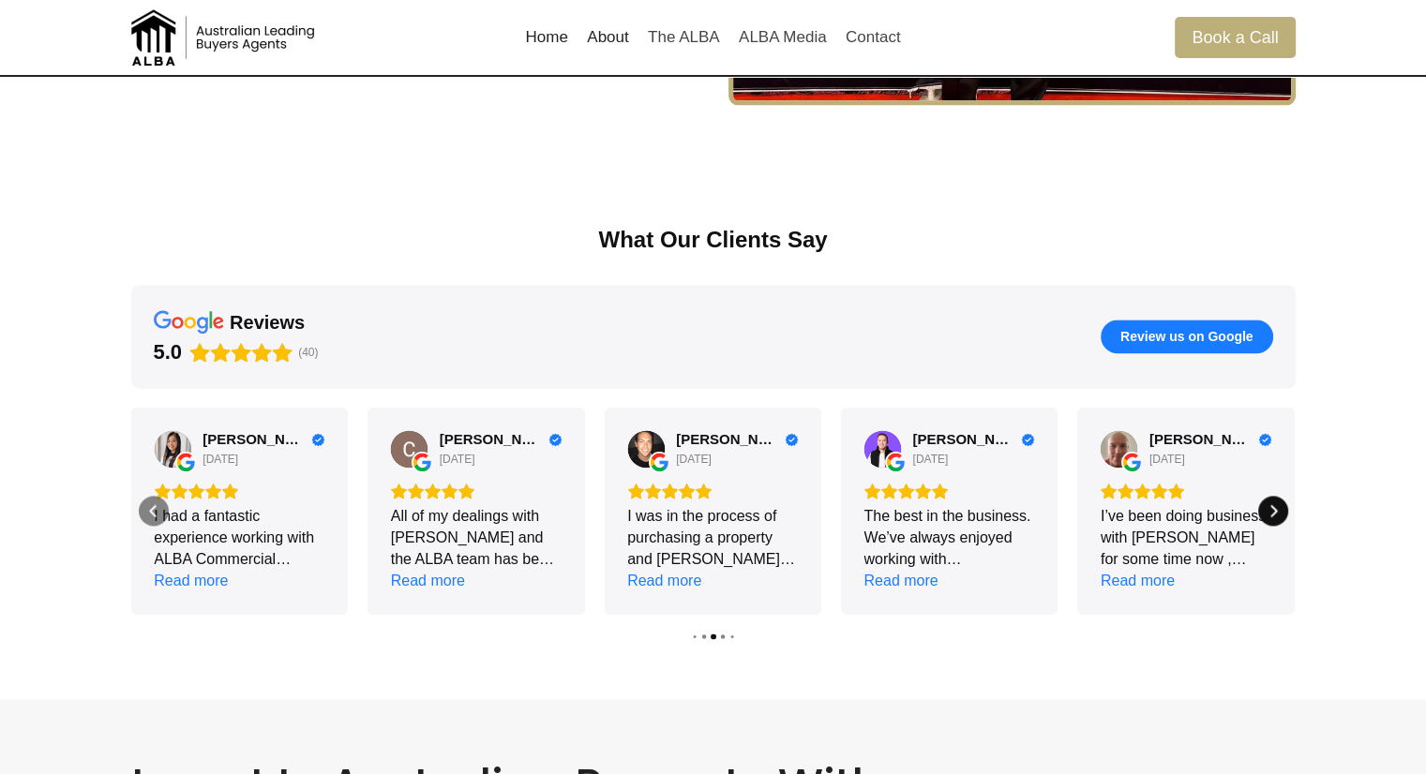
click at [1278, 516] on icon "Next" at bounding box center [1272, 510] width 15 height 15
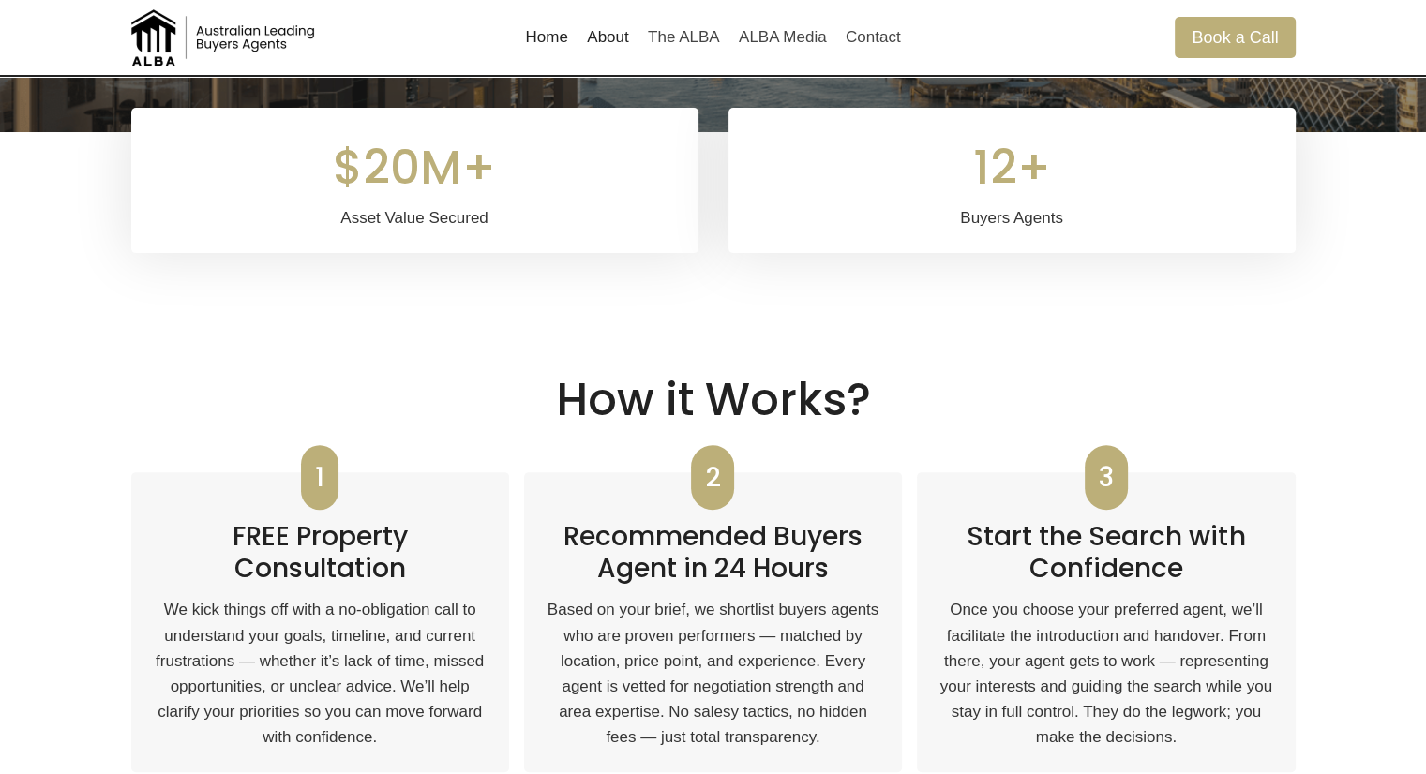
scroll to position [0, 0]
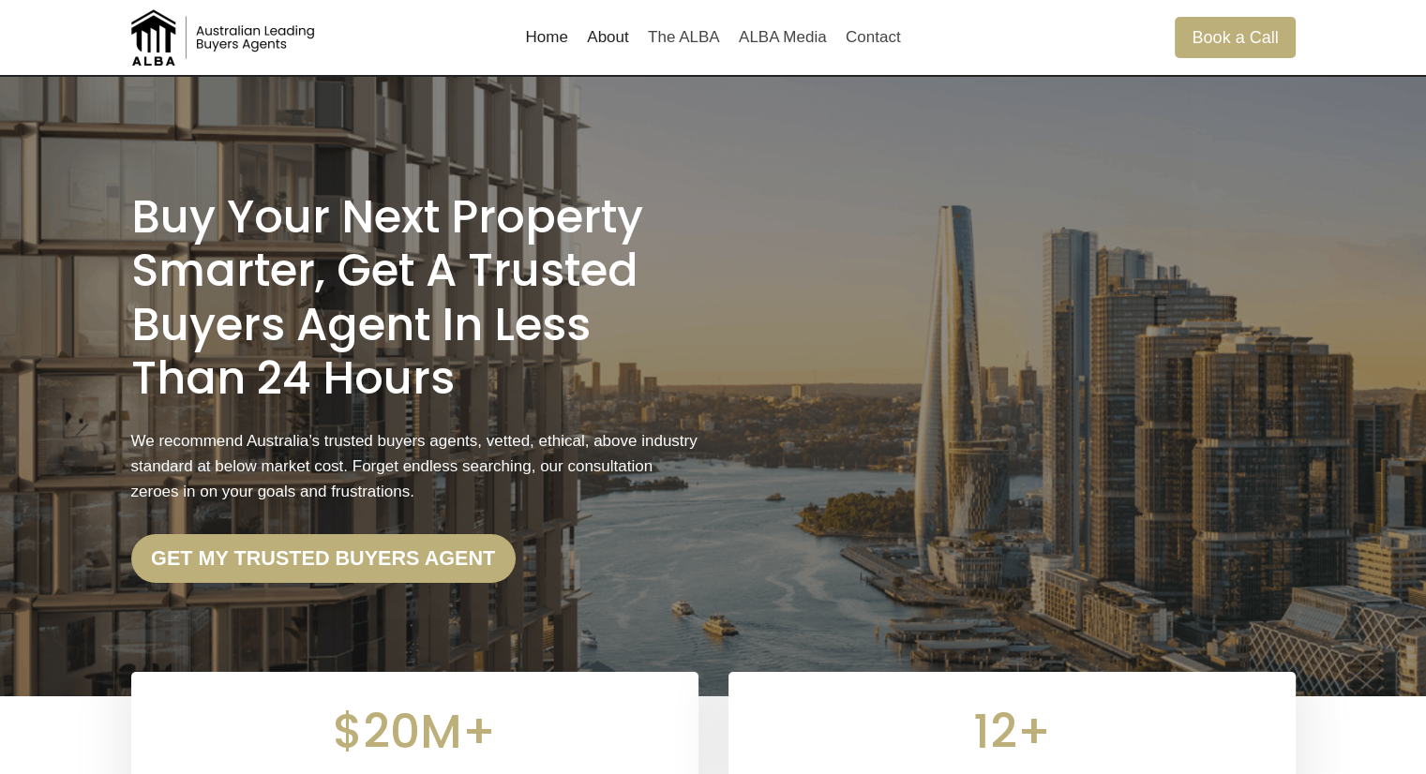
click at [624, 41] on link "About" at bounding box center [607, 37] width 61 height 45
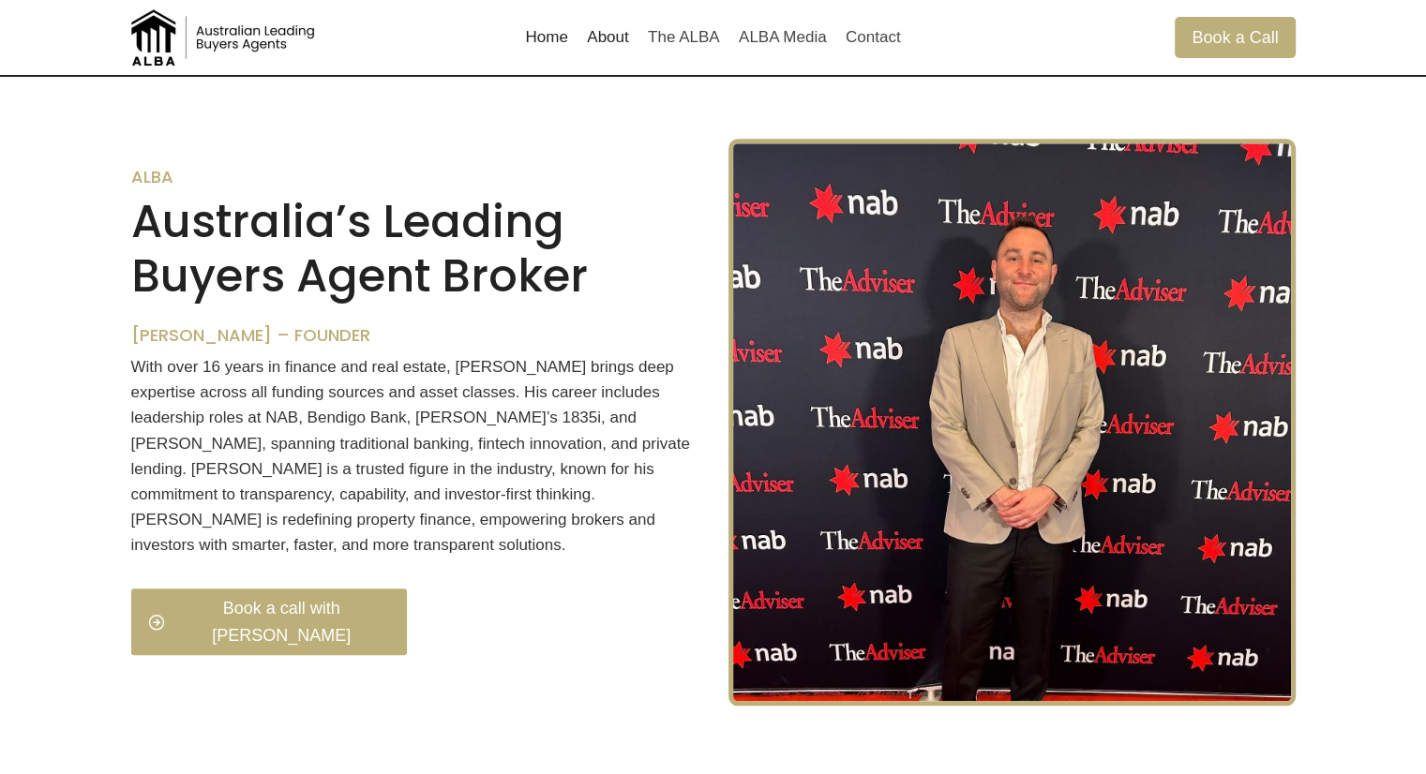
scroll to position [1814, 0]
